Goal: Information Seeking & Learning: Check status

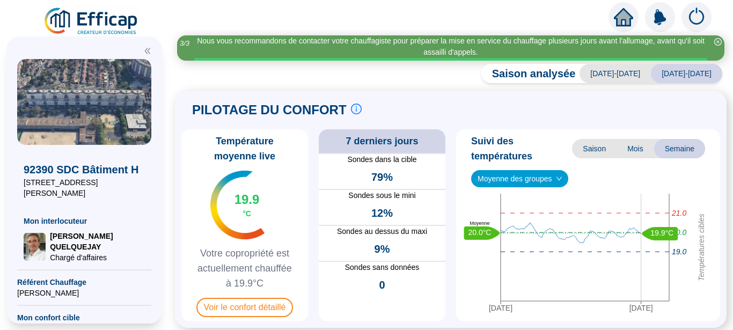
scroll to position [135, 0]
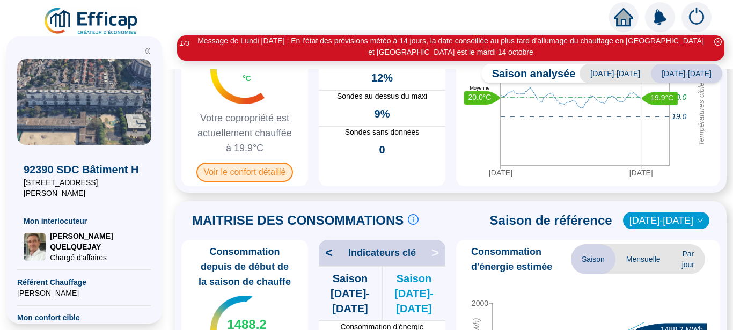
click at [251, 170] on span "Voir le confort détaillé" at bounding box center [244, 172] width 97 height 19
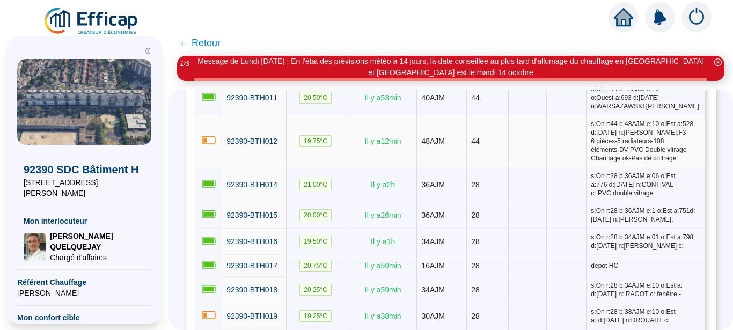
scroll to position [744, 0]
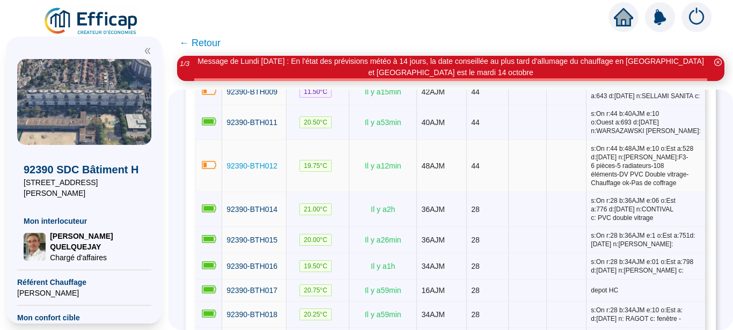
click at [278, 170] on span "92390-BTH012" at bounding box center [252, 166] width 51 height 9
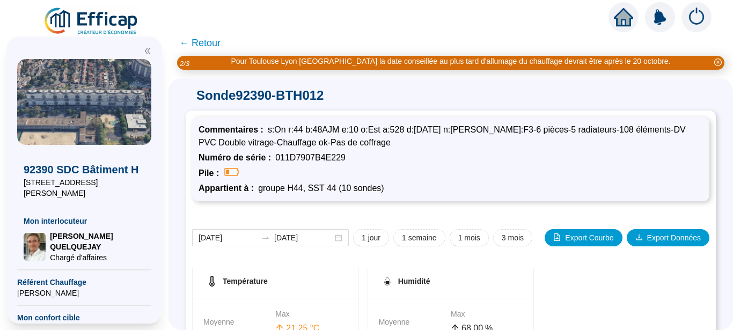
scroll to position [279, 0]
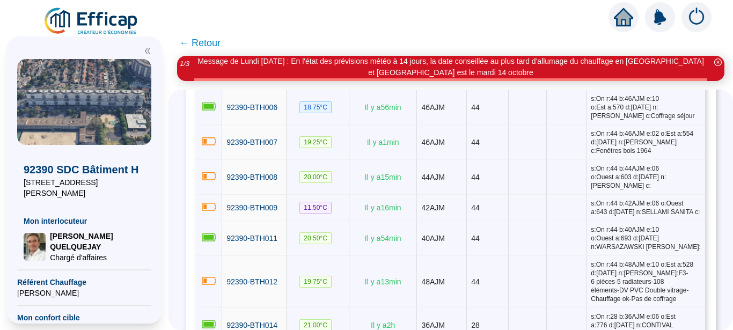
scroll to position [744, 0]
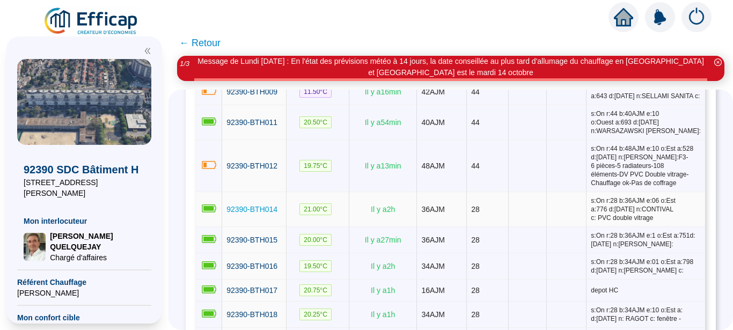
click at [257, 214] on span "92390-BTH014" at bounding box center [252, 209] width 51 height 9
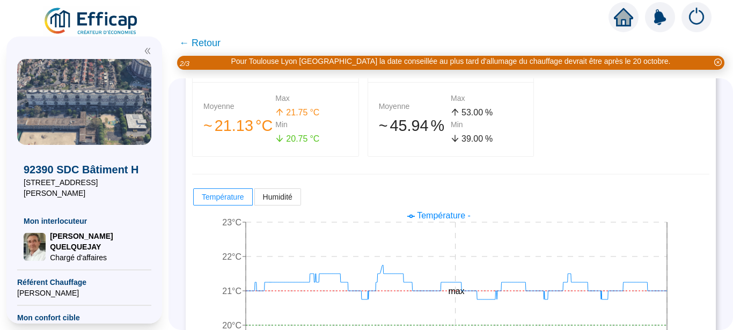
scroll to position [266, 0]
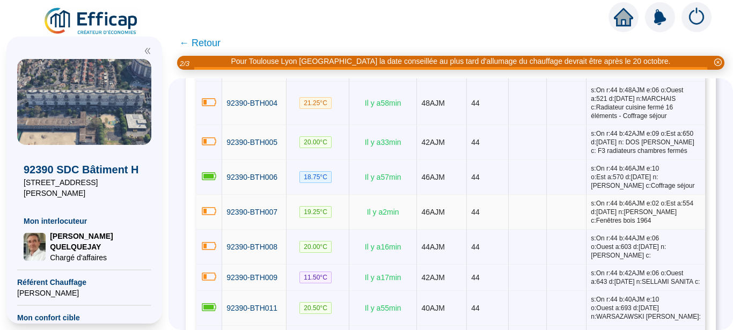
scroll to position [609, 0]
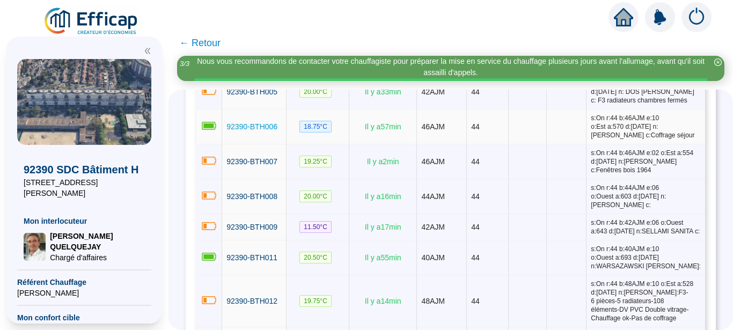
click at [259, 131] on span "92390-BTH006" at bounding box center [252, 126] width 51 height 9
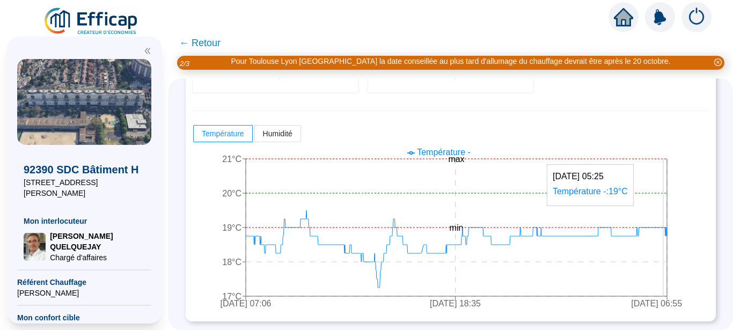
scroll to position [266, 0]
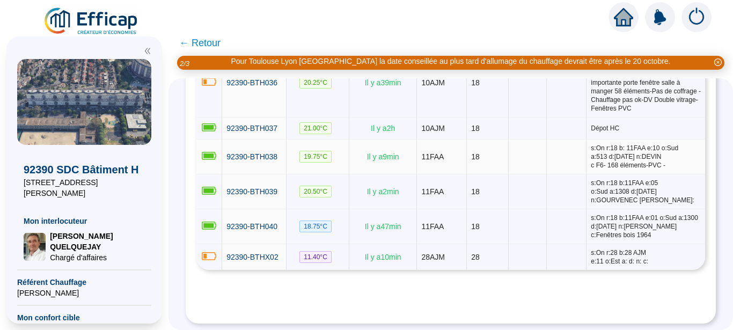
scroll to position [1534, 0]
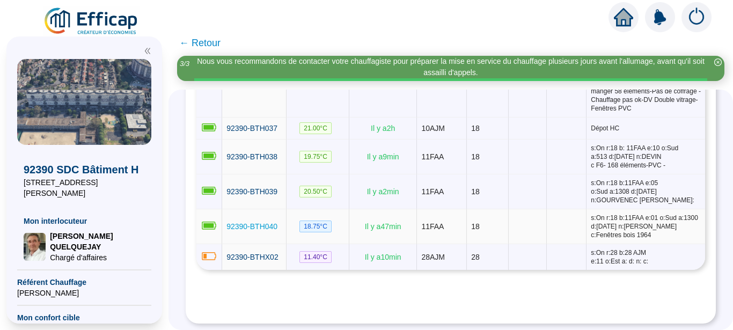
click at [256, 230] on span "92390-BTH040" at bounding box center [252, 226] width 51 height 9
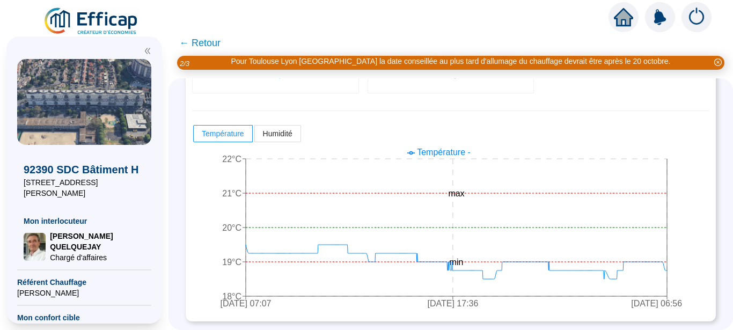
scroll to position [266, 0]
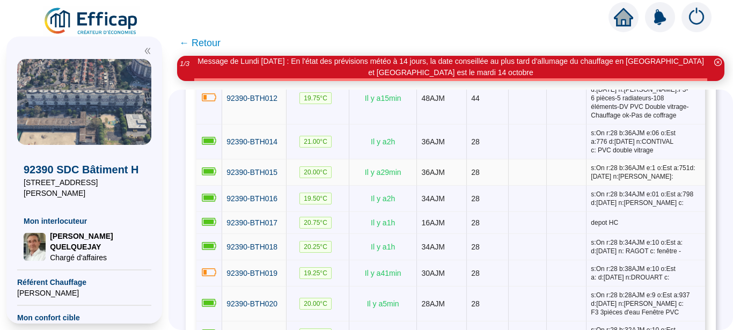
scroll to position [1015, 0]
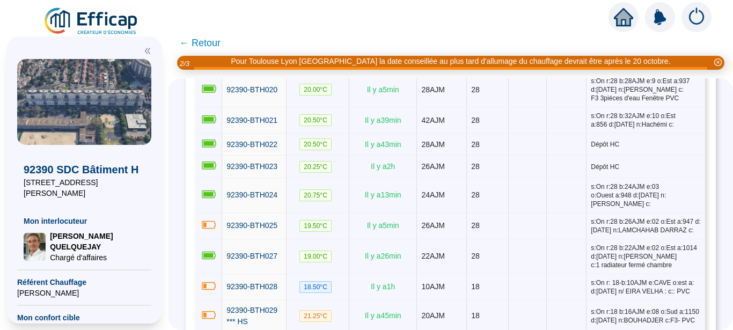
click at [195, 42] on span "← Retour" at bounding box center [199, 42] width 41 height 15
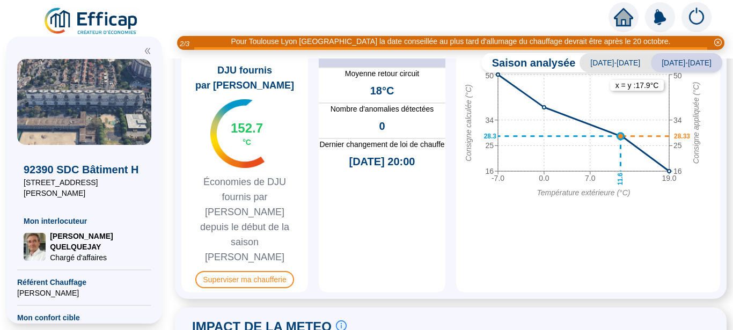
scroll to position [676, 0]
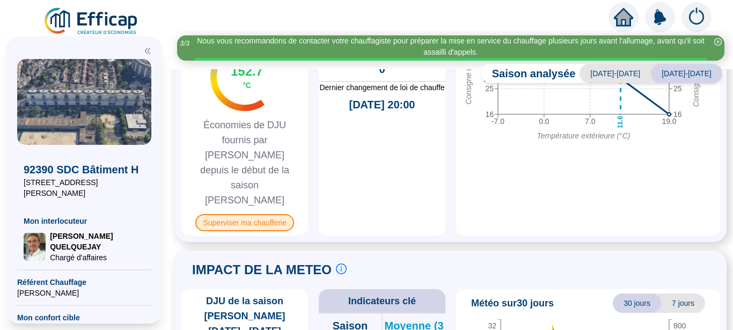
click at [265, 214] on span "Superviser ma chaufferie" at bounding box center [244, 222] width 98 height 17
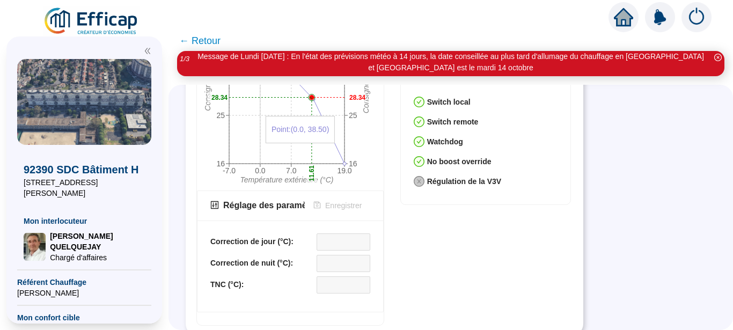
scroll to position [69, 0]
